Goal: Navigation & Orientation: Find specific page/section

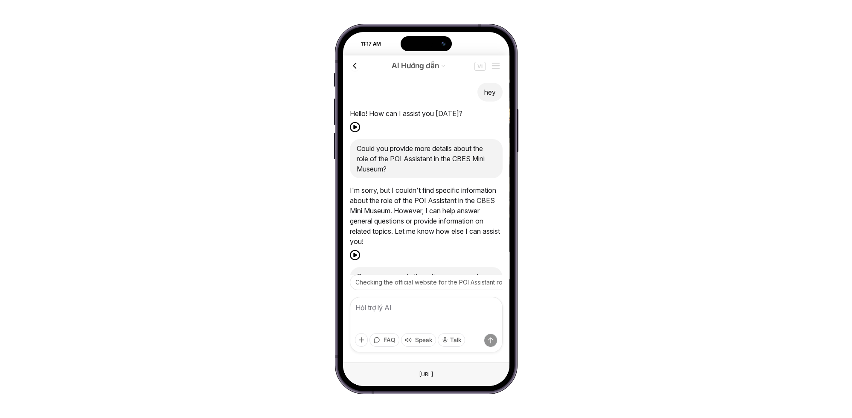
scroll to position [328, 0]
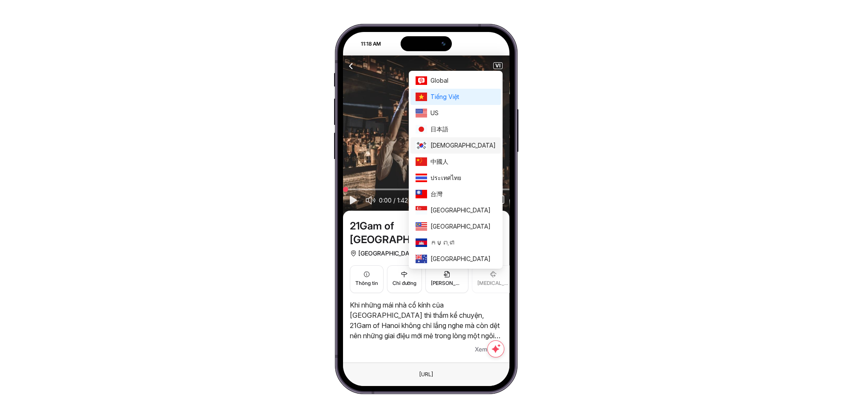
click at [468, 142] on span "한국인" at bounding box center [462, 145] width 65 height 9
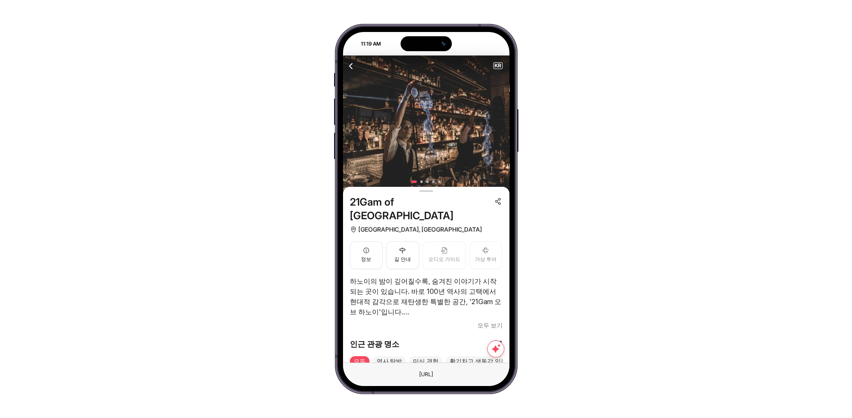
scroll to position [63, 0]
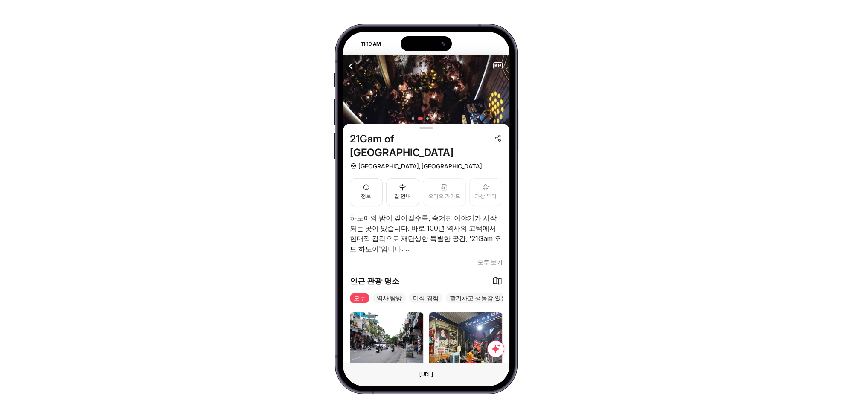
click at [486, 257] on span "모두 보기" at bounding box center [489, 262] width 25 height 10
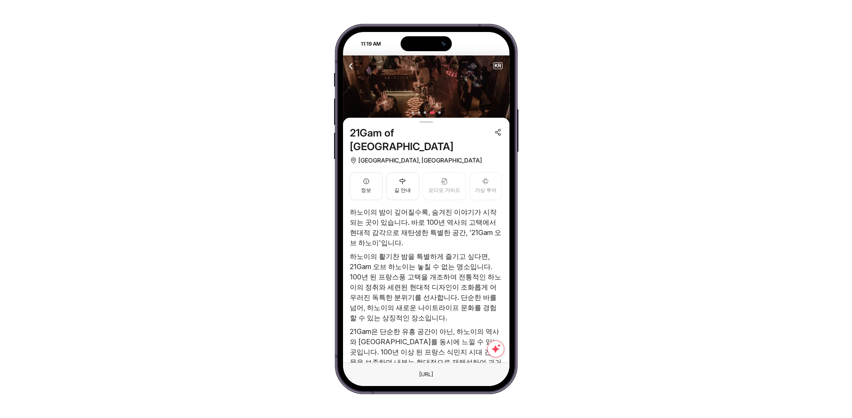
scroll to position [6, 0]
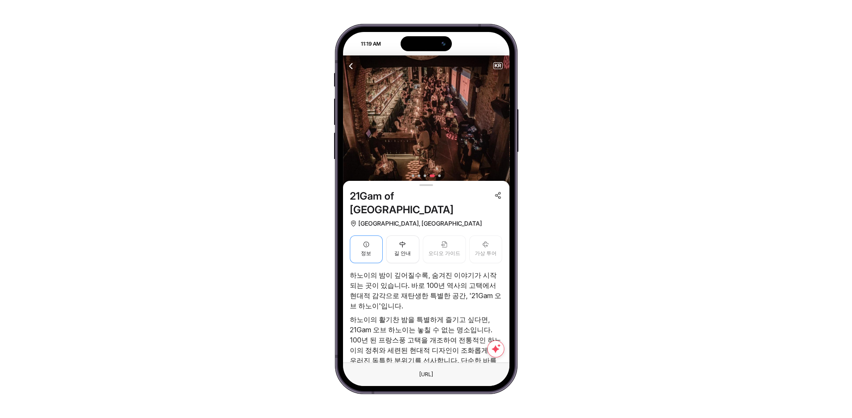
click at [368, 241] on icon "button" at bounding box center [366, 244] width 7 height 7
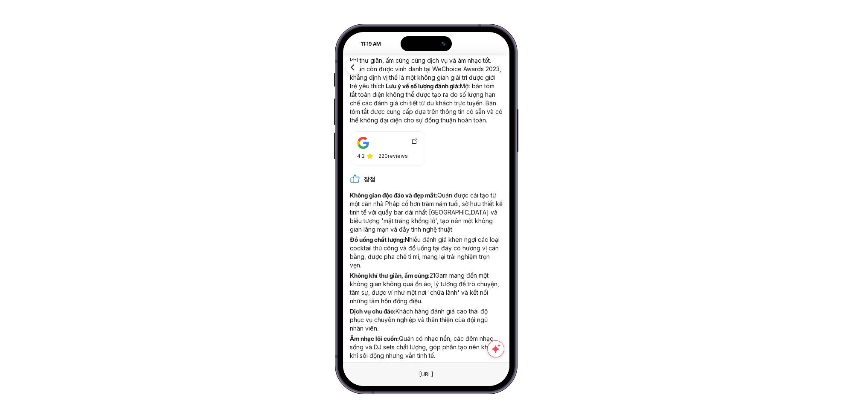
scroll to position [378, 0]
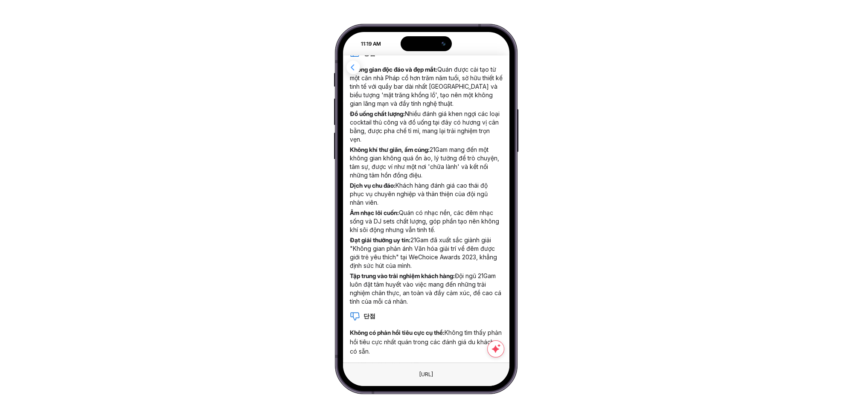
click at [350, 67] on icon "button" at bounding box center [353, 67] width 11 height 11
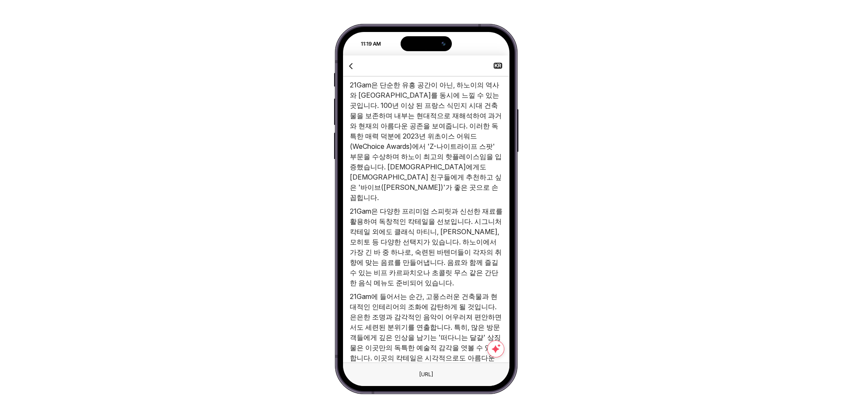
scroll to position [126, 0]
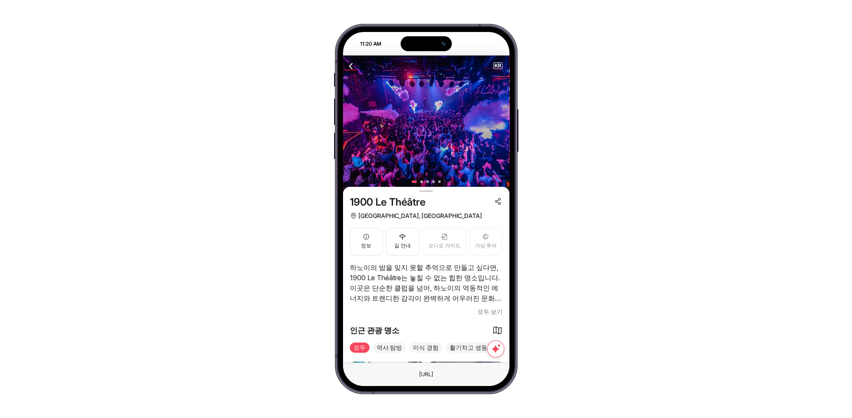
click at [486, 316] on span "모두 보기" at bounding box center [489, 312] width 25 height 10
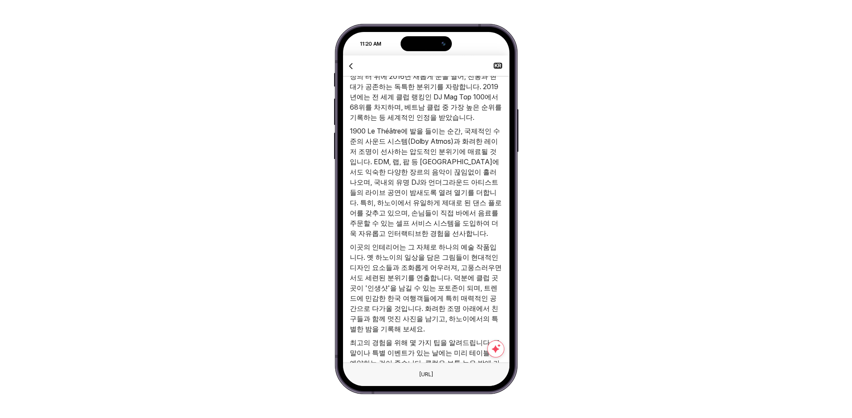
scroll to position [570, 0]
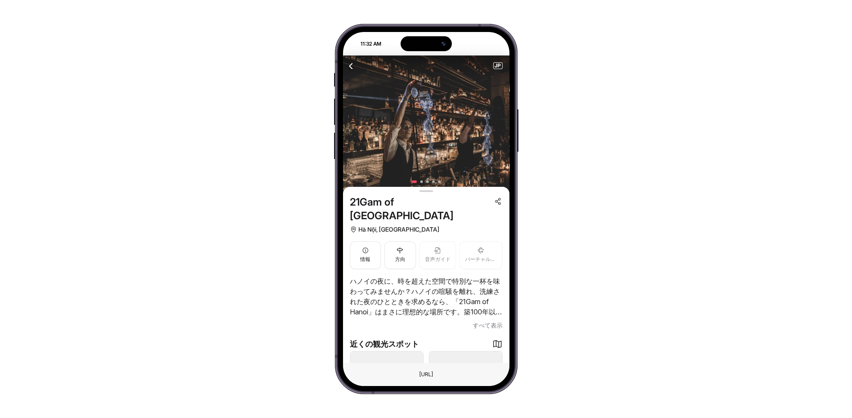
click at [487, 320] on span "すべて表示" at bounding box center [488, 325] width 30 height 10
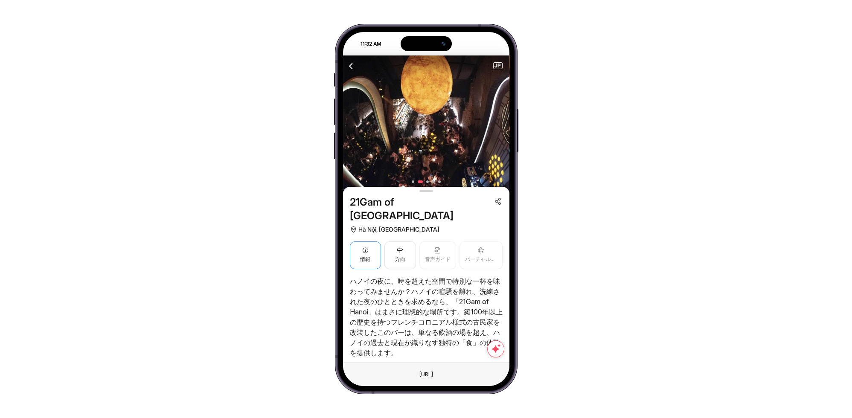
click at [367, 241] on button "情報" at bounding box center [366, 255] width 32 height 28
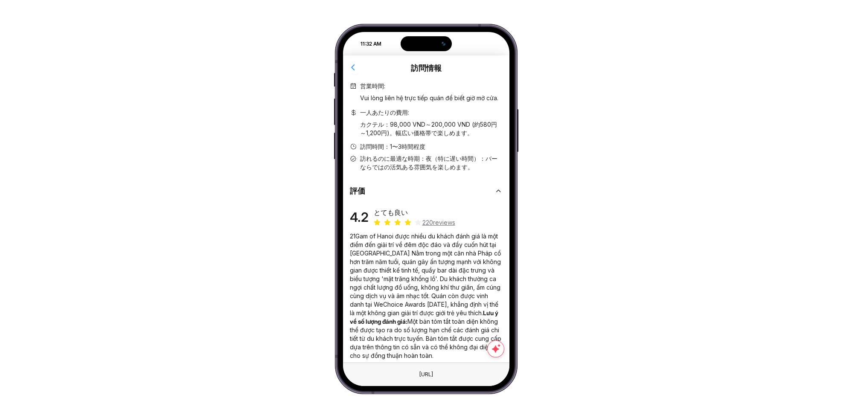
click at [351, 64] on icon "button" at bounding box center [353, 67] width 11 height 11
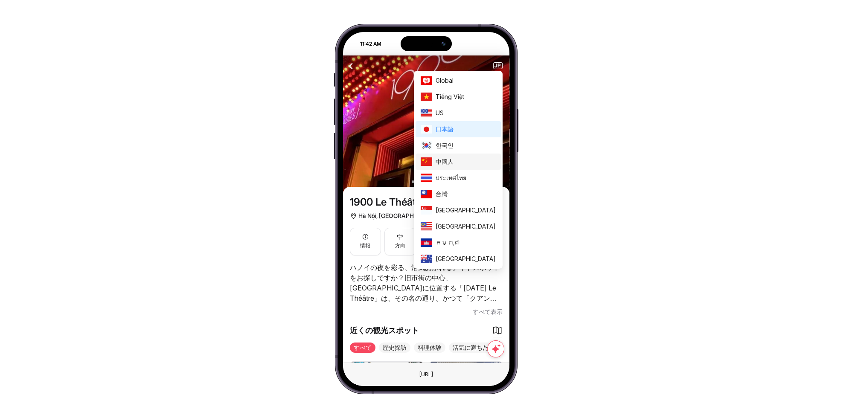
click at [474, 163] on span "中國人" at bounding box center [466, 161] width 60 height 9
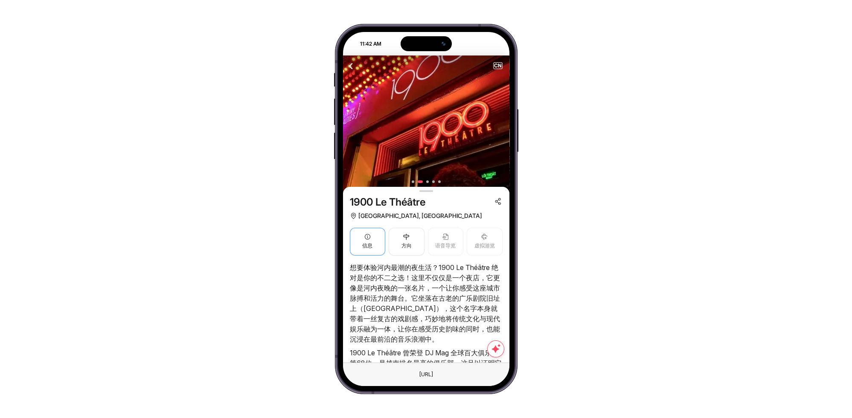
click at [375, 238] on button "信息" at bounding box center [368, 242] width 36 height 28
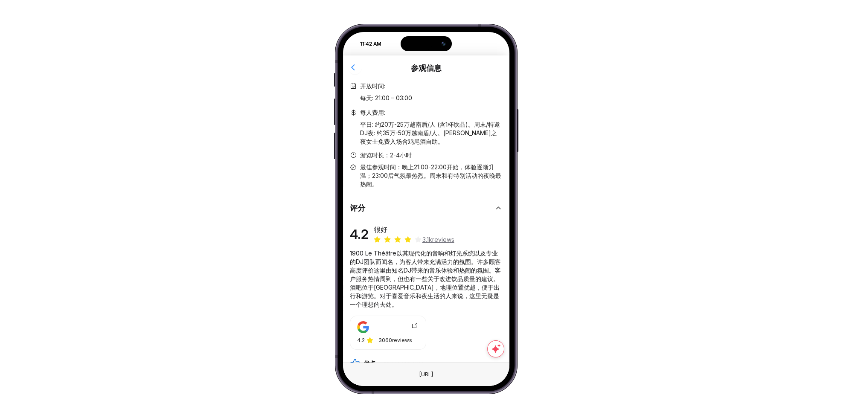
click at [355, 67] on icon "button" at bounding box center [353, 67] width 11 height 11
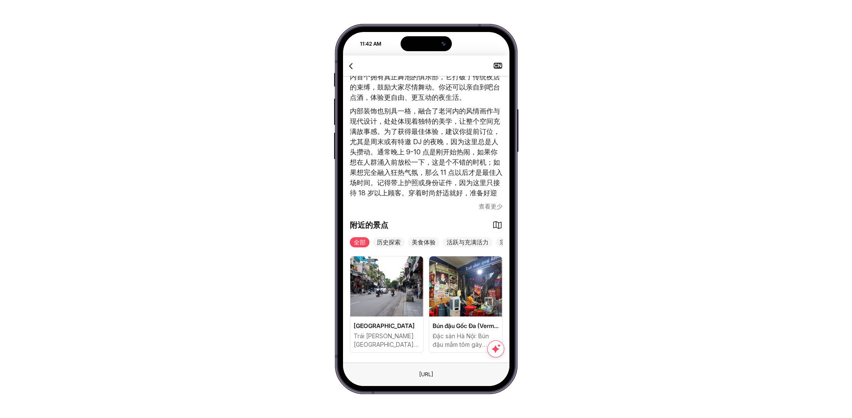
scroll to position [296, 0]
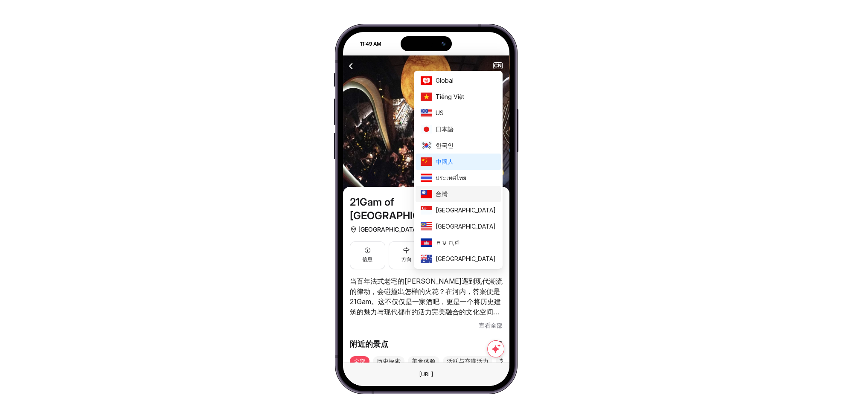
click at [474, 194] on span "台灣" at bounding box center [466, 193] width 60 height 9
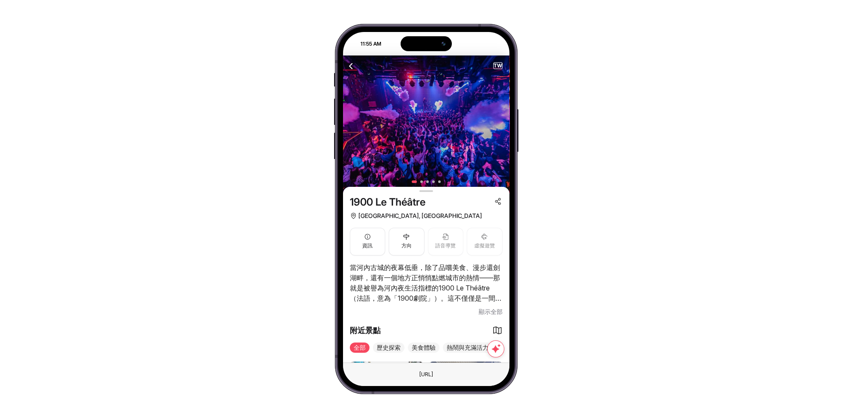
click at [492, 312] on span "顯示全部" at bounding box center [491, 312] width 24 height 10
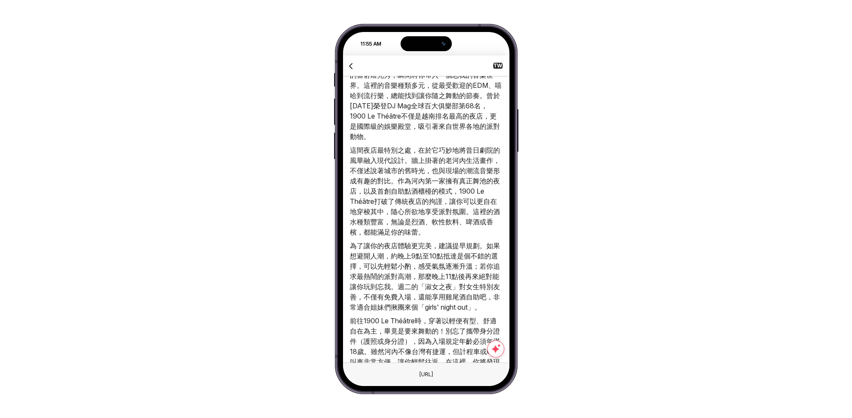
scroll to position [35, 0]
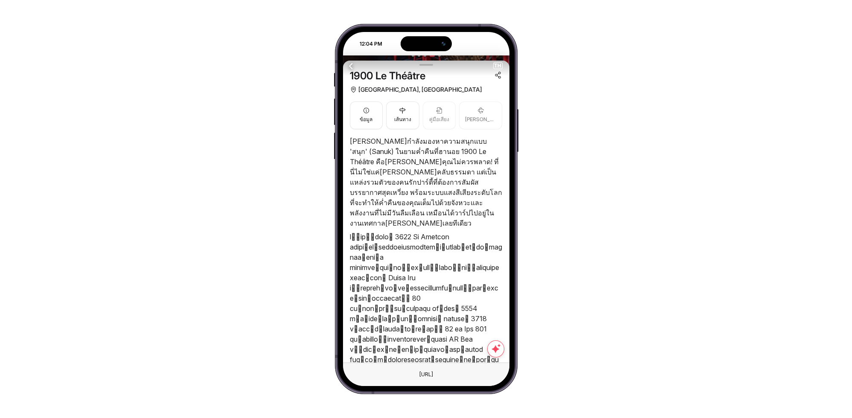
scroll to position [63, 0]
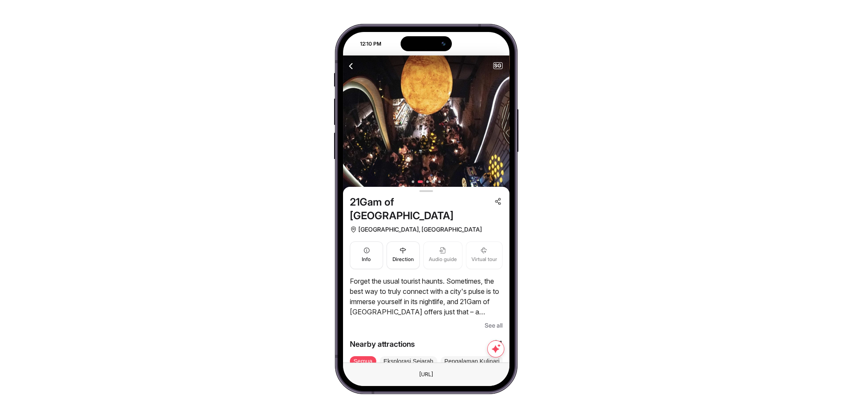
click at [491, 320] on span "See all" at bounding box center [494, 325] width 18 height 10
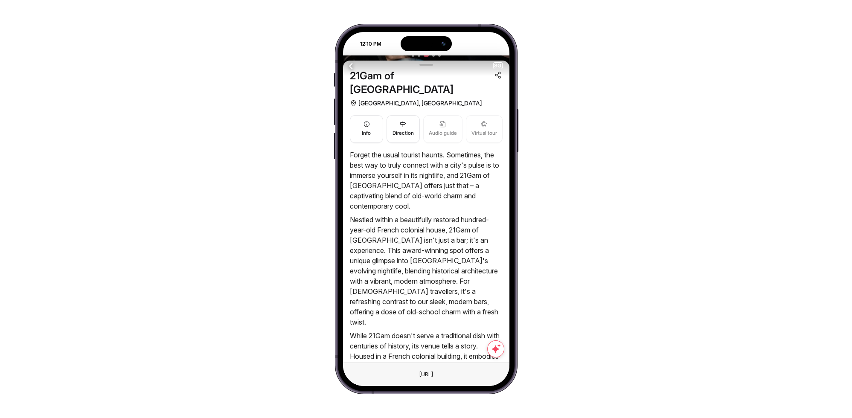
scroll to position [189, 0]
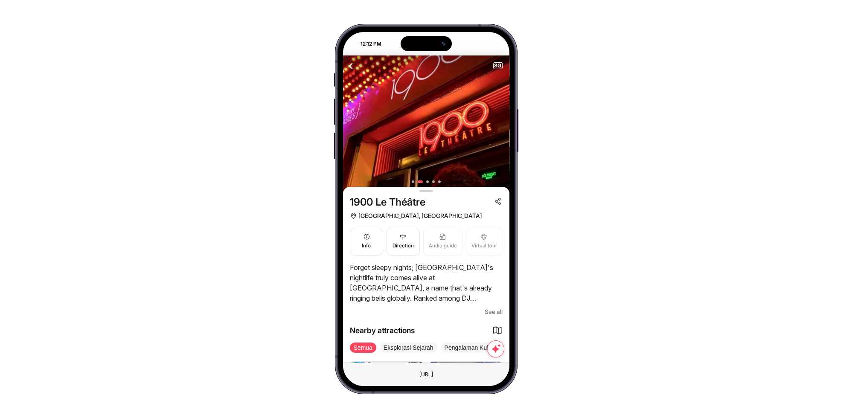
scroll to position [105, 0]
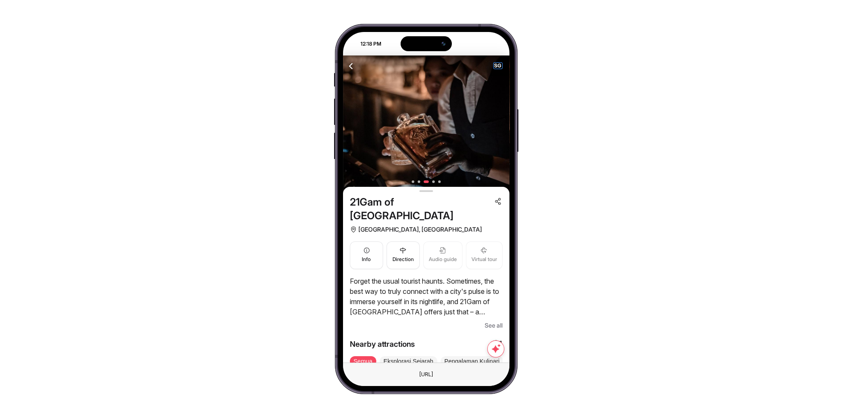
click at [498, 63] on span "SG" at bounding box center [498, 66] width 9 height 6
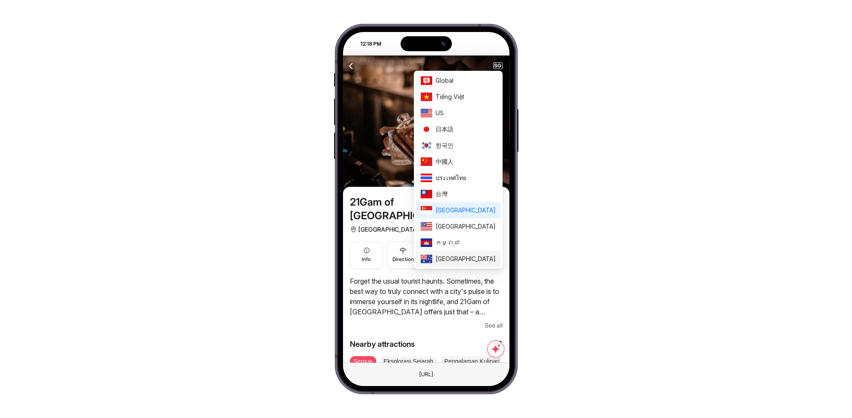
click at [473, 261] on span "Australia" at bounding box center [466, 258] width 60 height 9
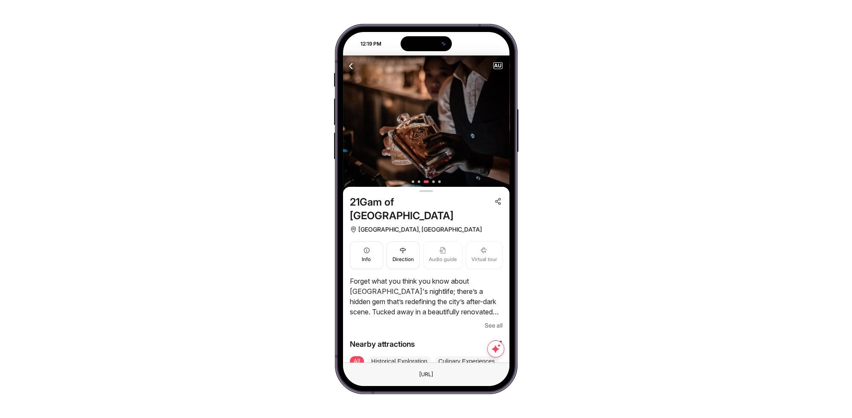
click at [489, 320] on span "See all" at bounding box center [494, 325] width 18 height 10
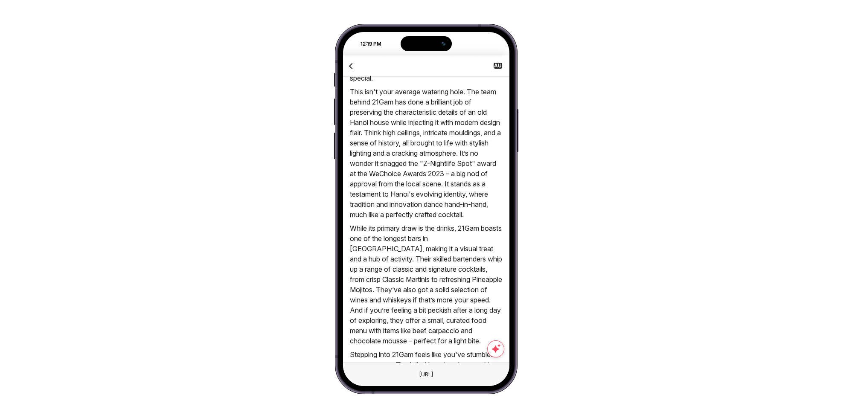
scroll to position [63, 0]
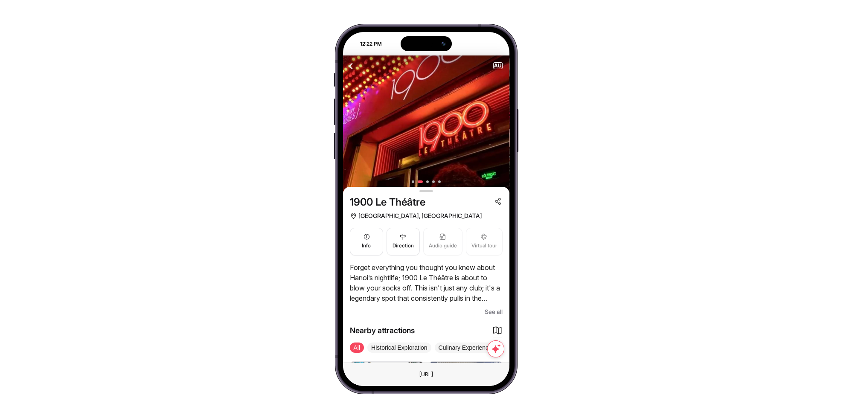
click at [492, 308] on span "See all" at bounding box center [494, 312] width 18 height 10
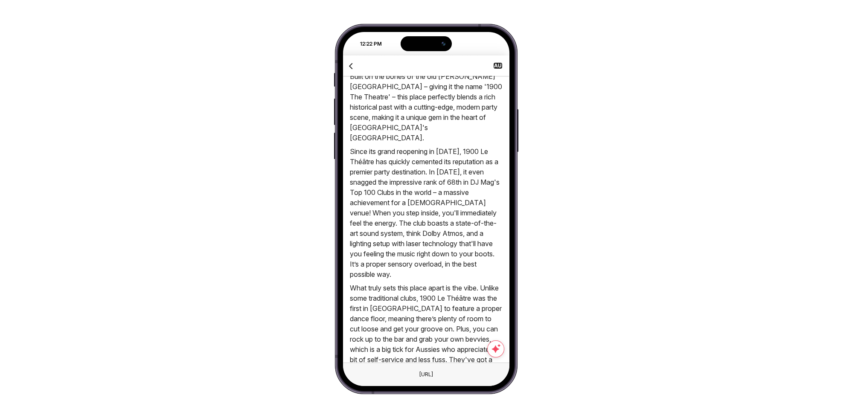
scroll to position [316, 0]
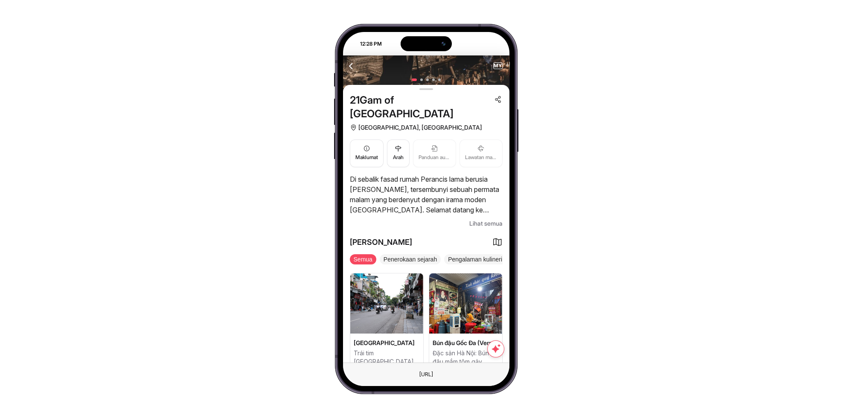
click at [476, 218] on span "Lihat semua" at bounding box center [485, 223] width 33 height 10
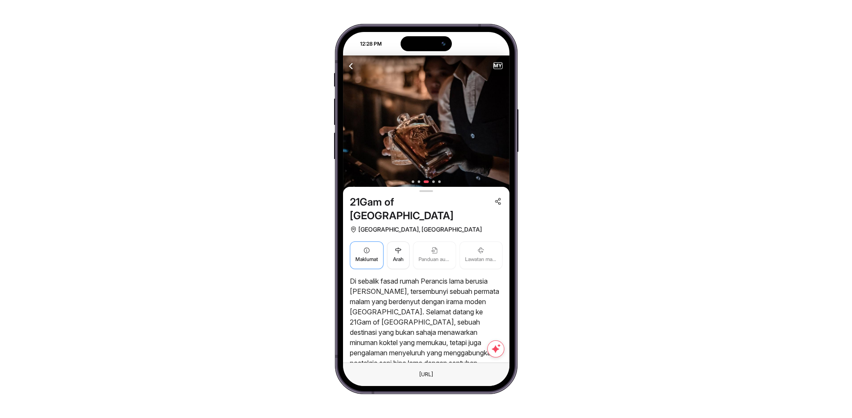
click at [364, 256] on span "Maklumat" at bounding box center [366, 260] width 23 height 8
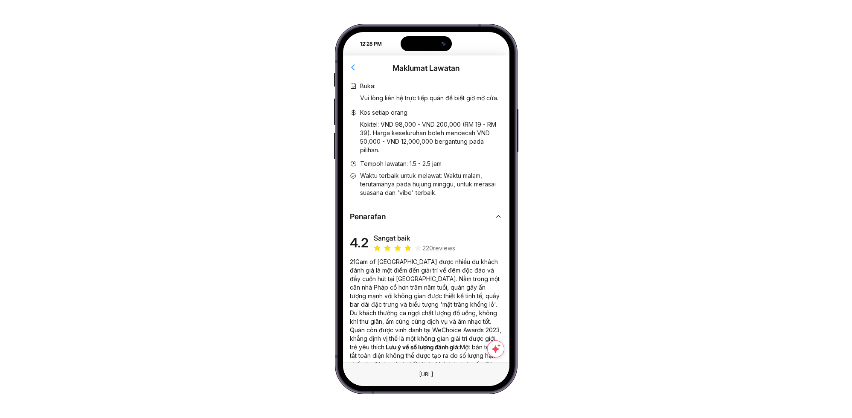
click at [352, 65] on icon "button" at bounding box center [353, 67] width 11 height 11
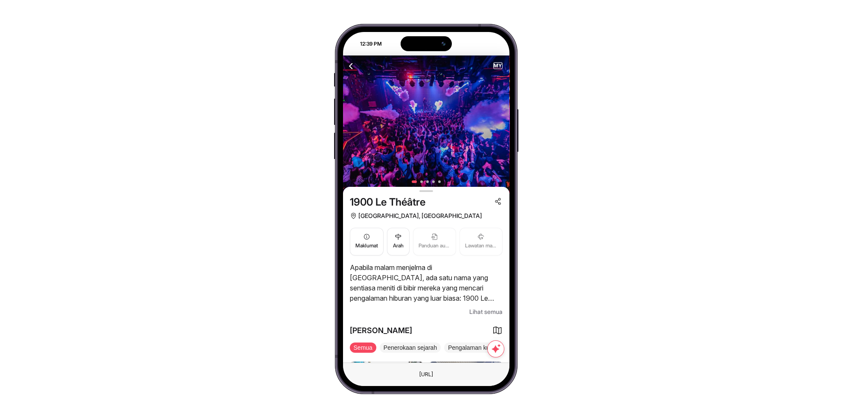
scroll to position [105, 0]
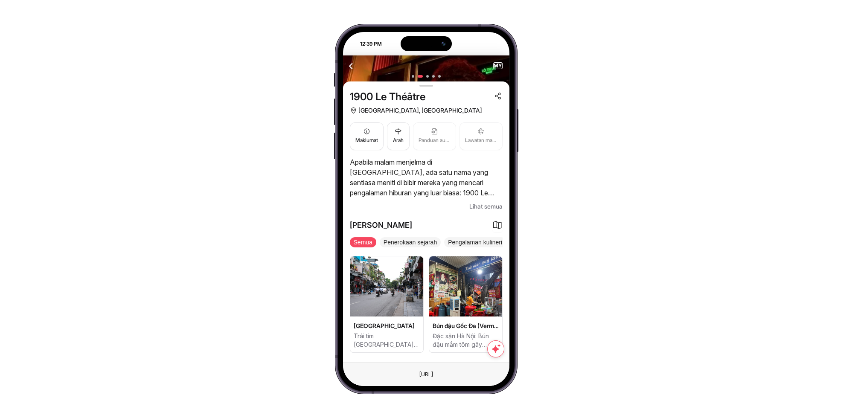
click at [477, 206] on span "Lihat semua" at bounding box center [485, 206] width 33 height 10
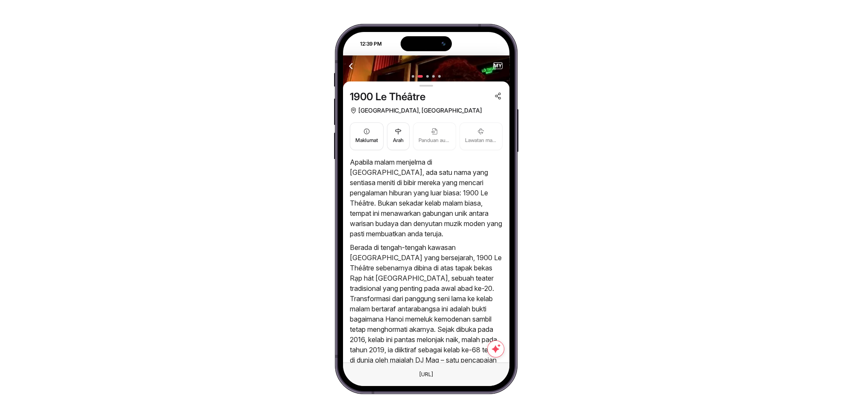
scroll to position [358, 0]
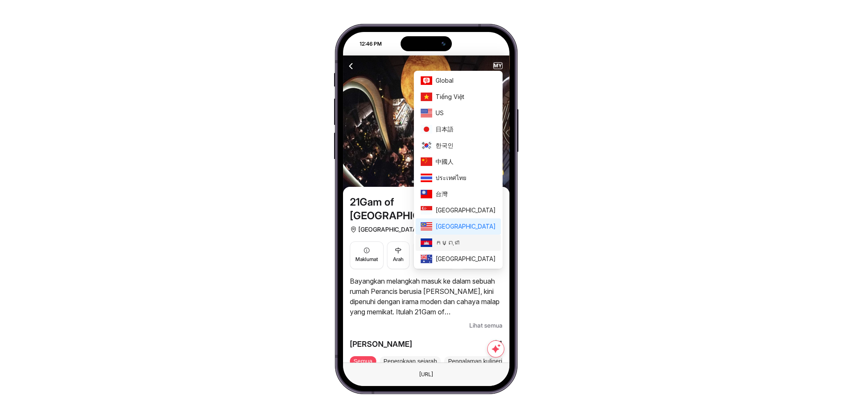
click at [481, 239] on span "កម្ពុជា" at bounding box center [466, 242] width 60 height 9
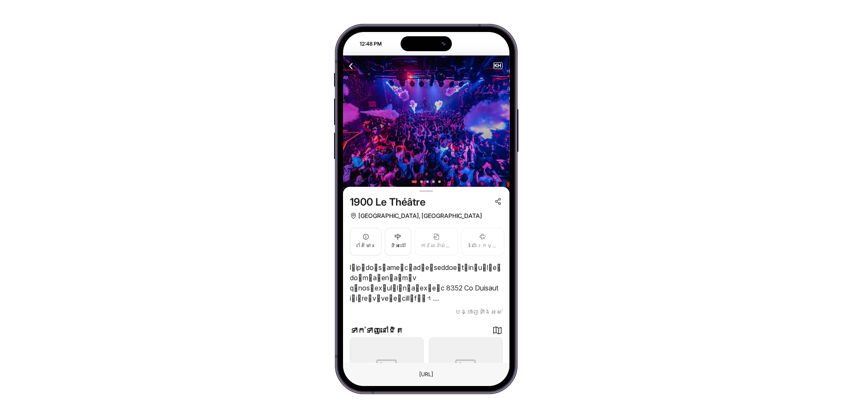
click at [484, 312] on span "បង្ហាញទាំងអស់" at bounding box center [479, 312] width 48 height 10
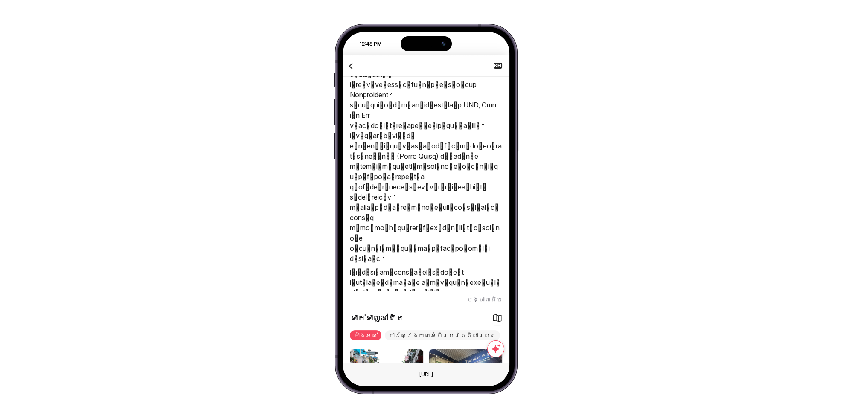
scroll to position [662, 0]
